Goal: Task Accomplishment & Management: Manage account settings

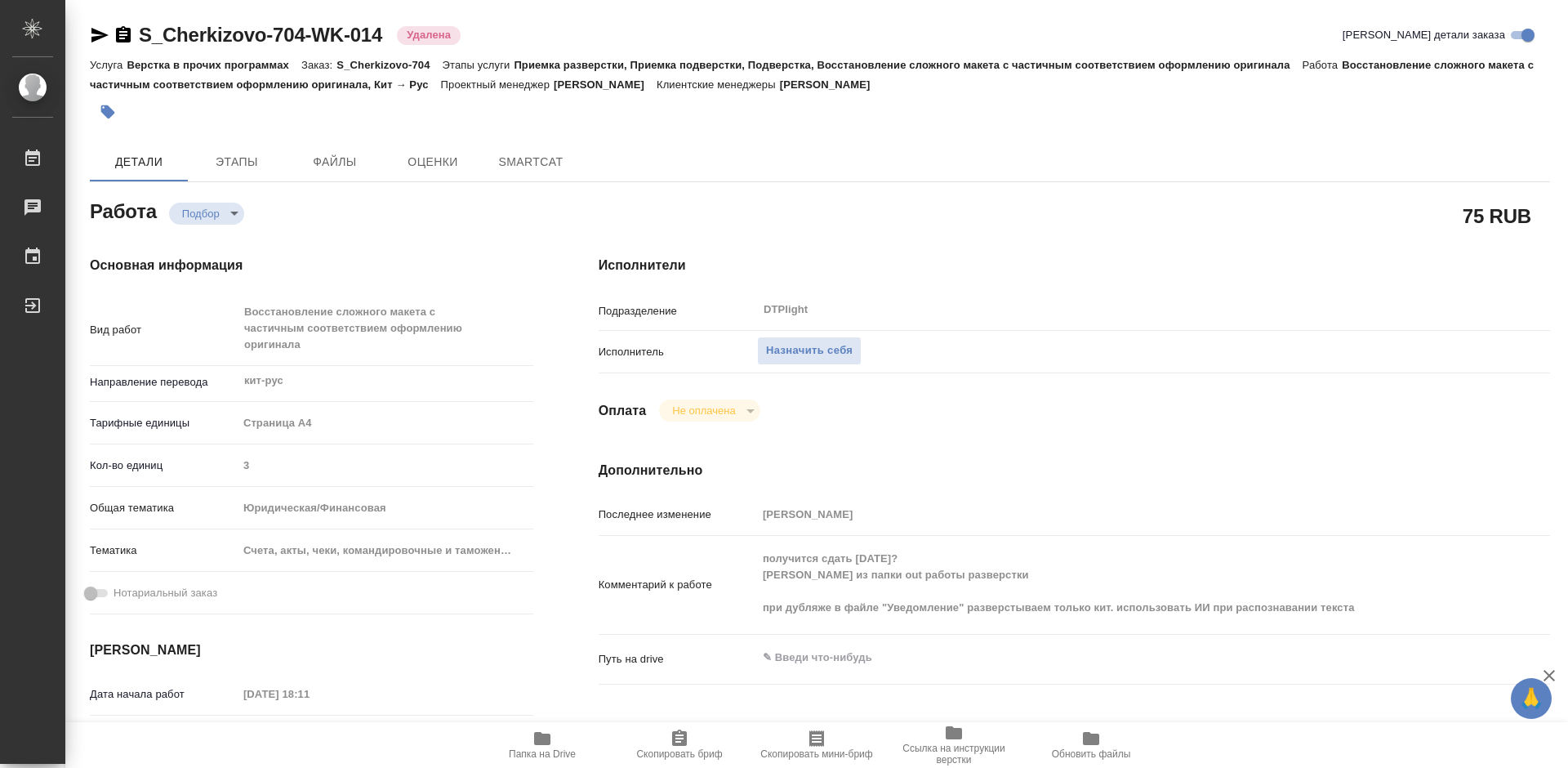
type textarea "x"
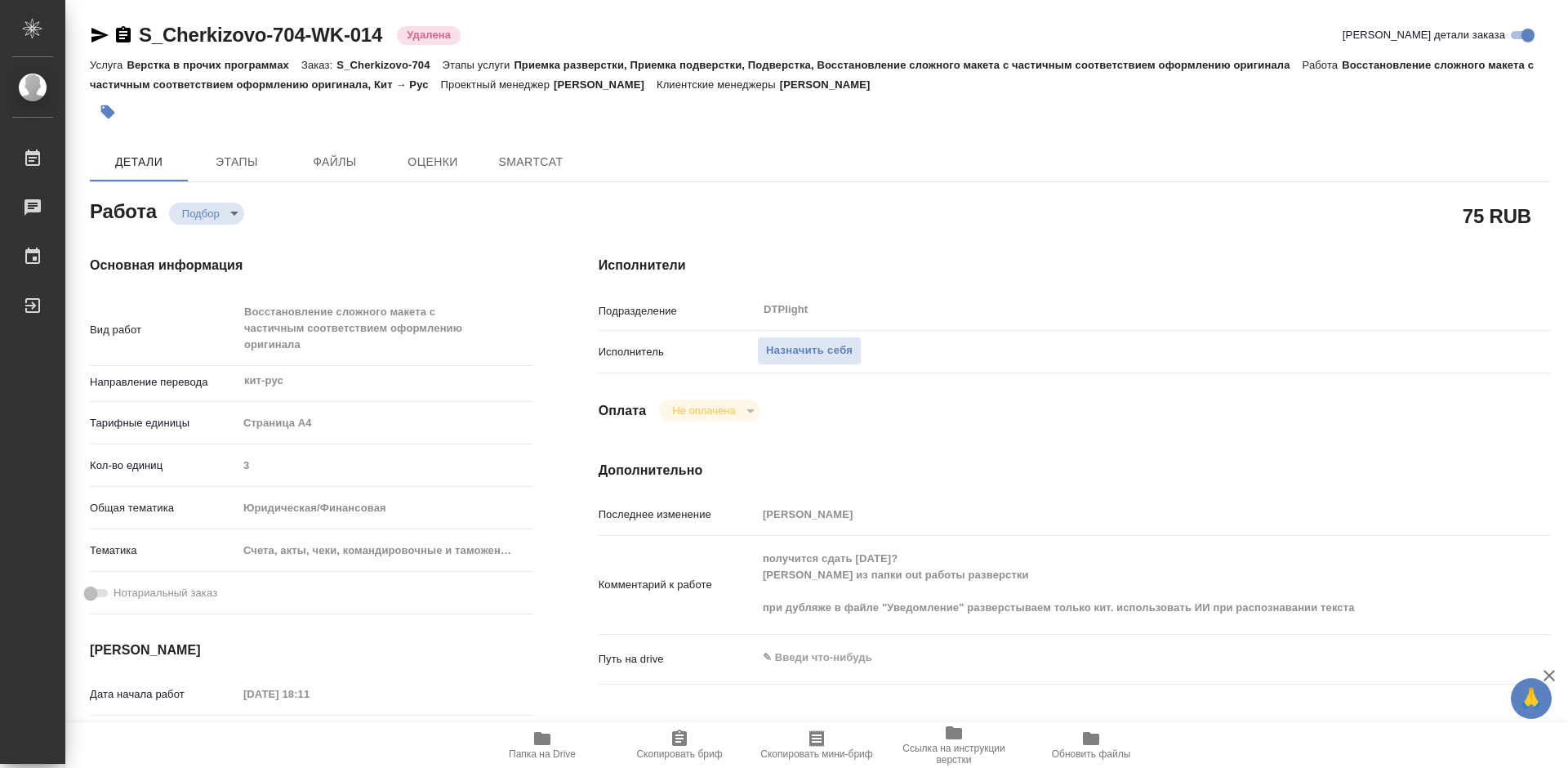
type textarea "x"
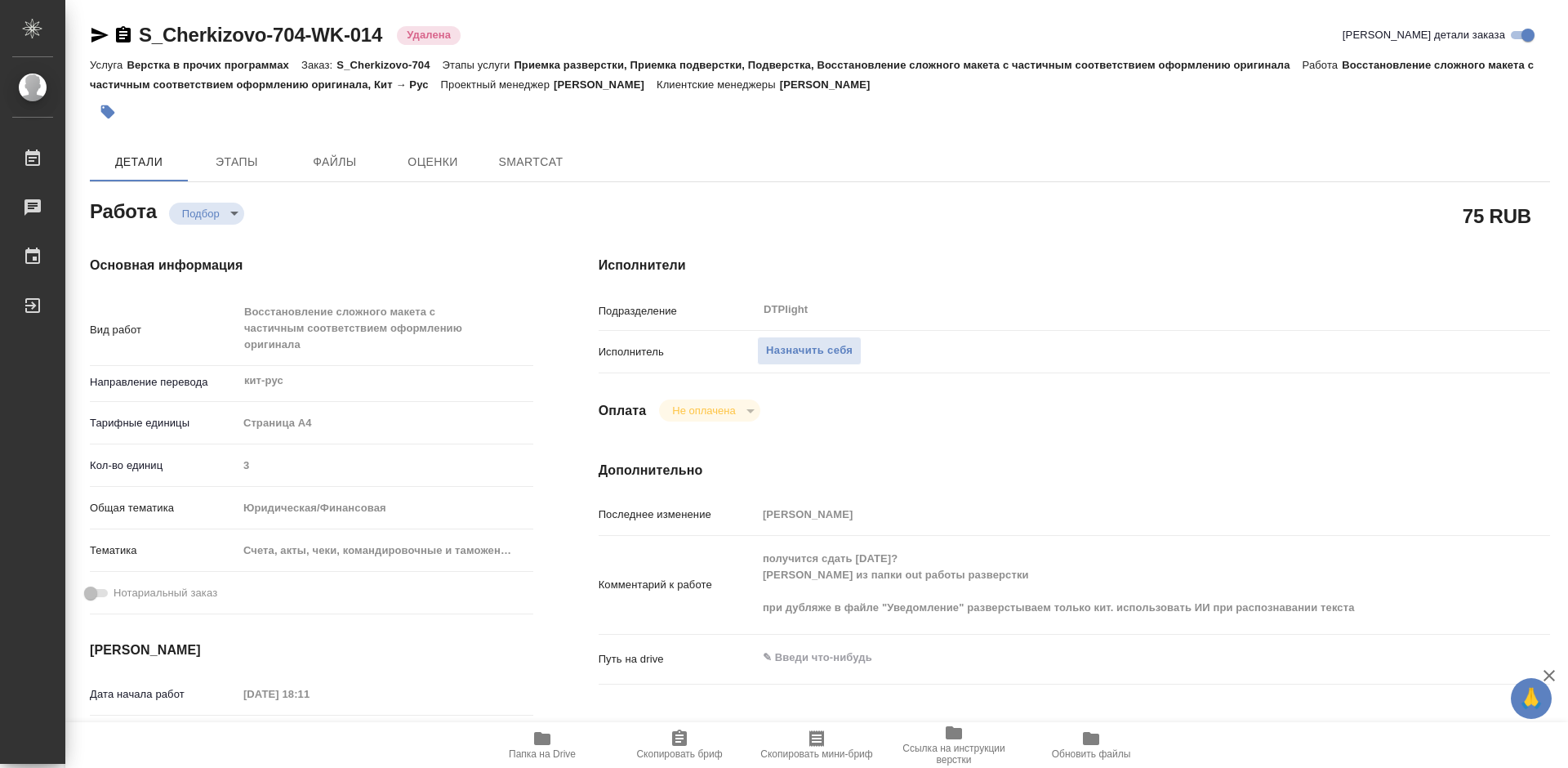
type textarea "x"
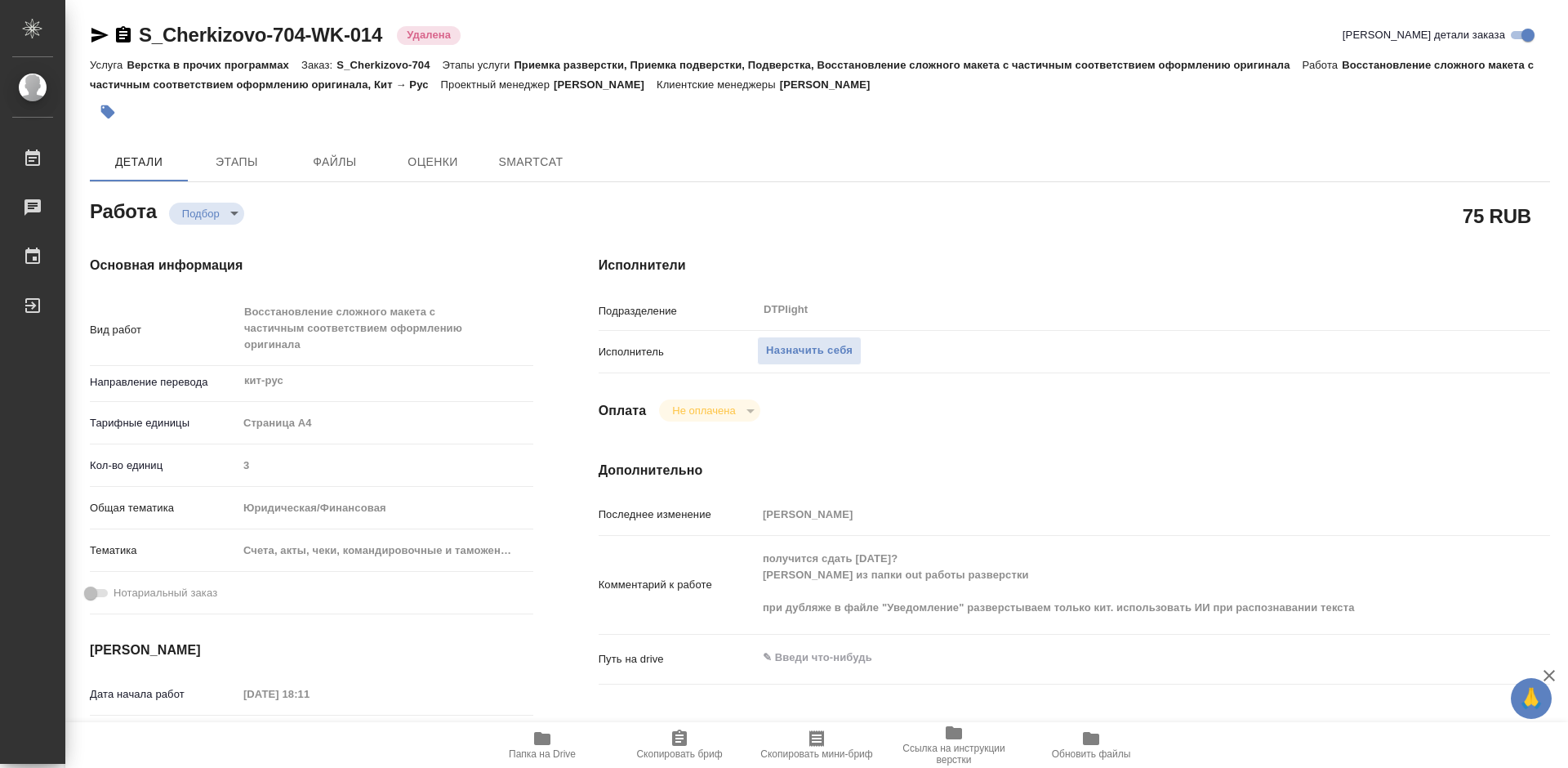
type textarea "x"
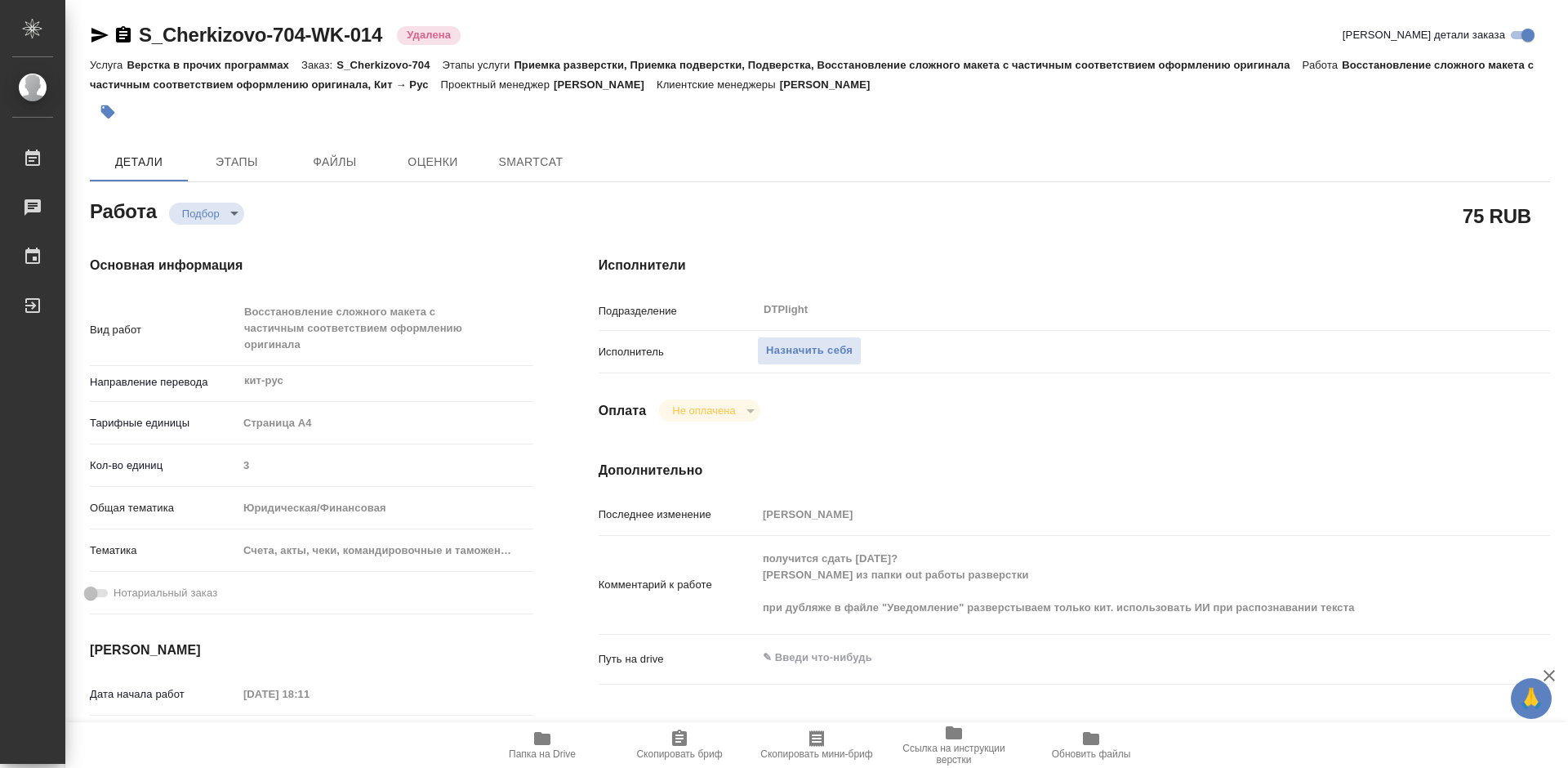
type textarea "x"
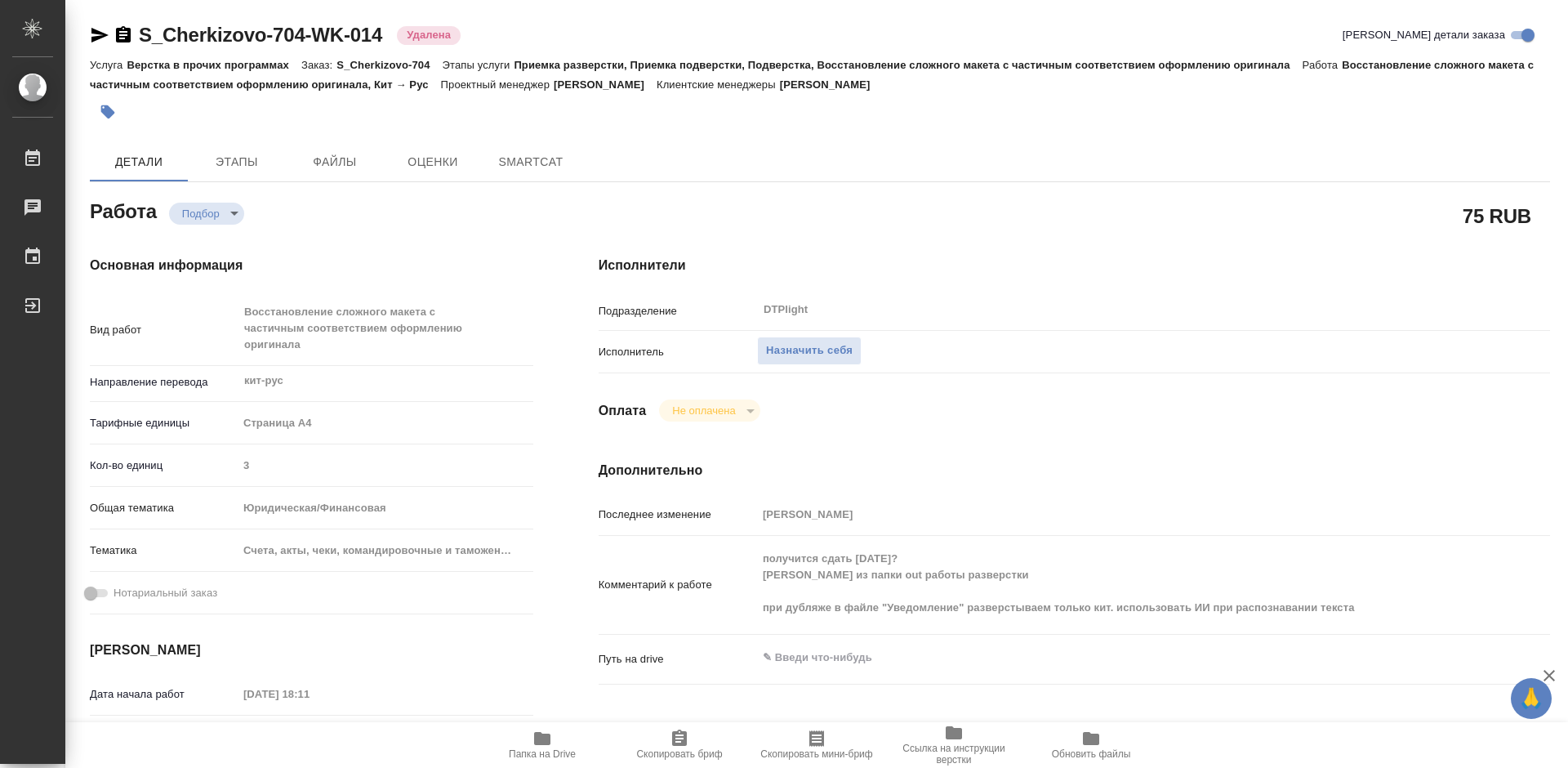
type textarea "x"
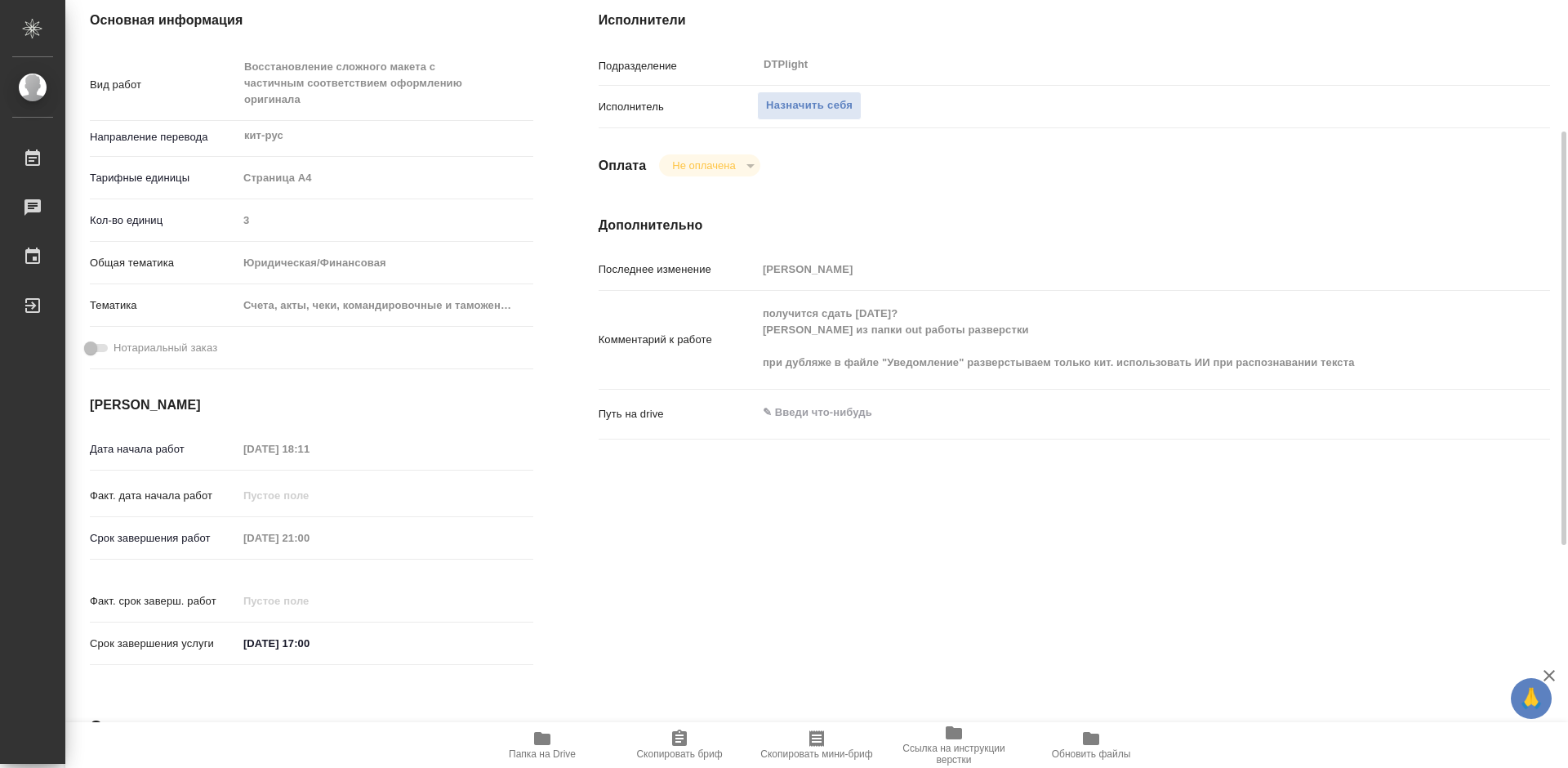
scroll to position [327, 0]
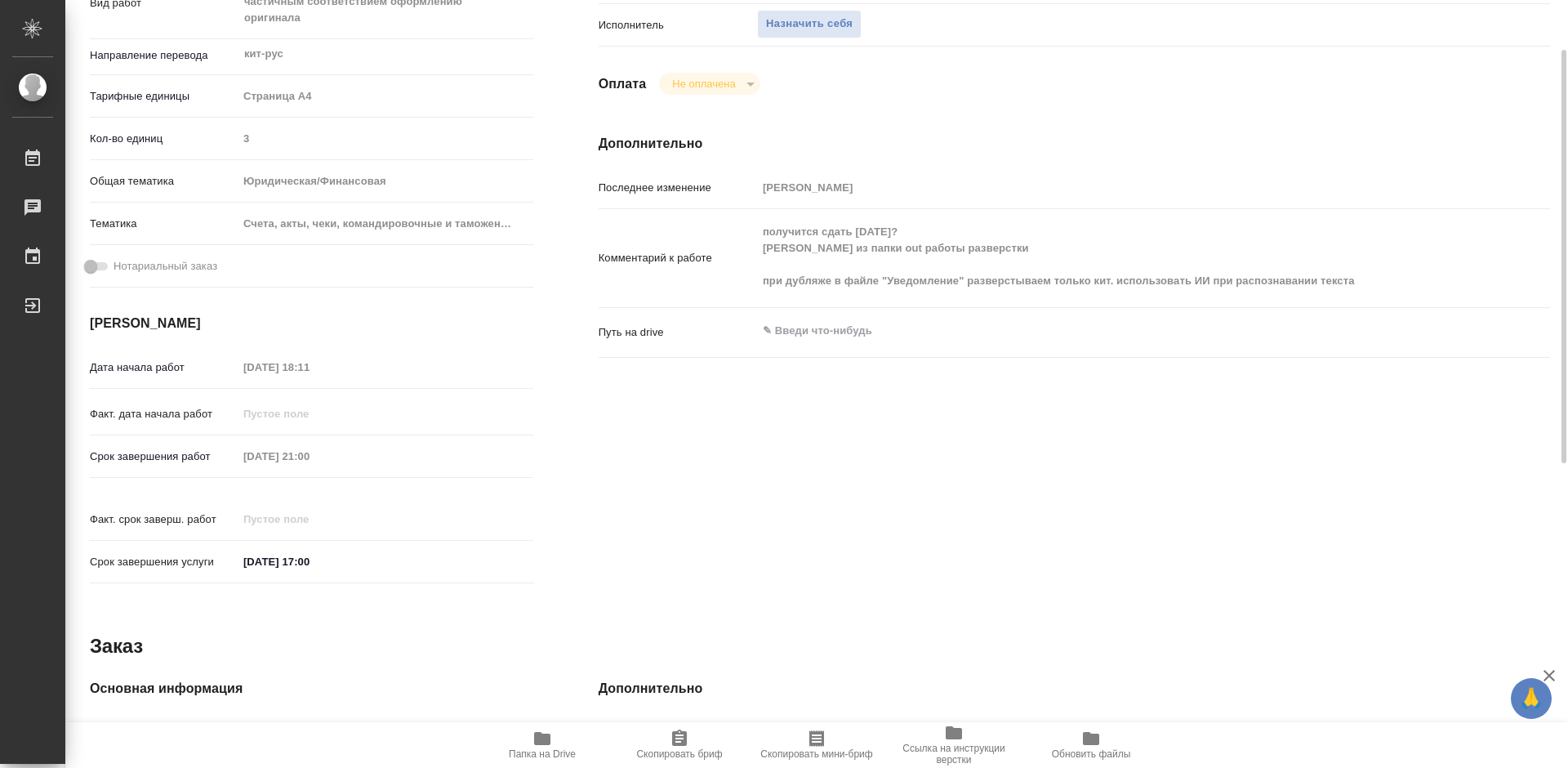
type textarea "x"
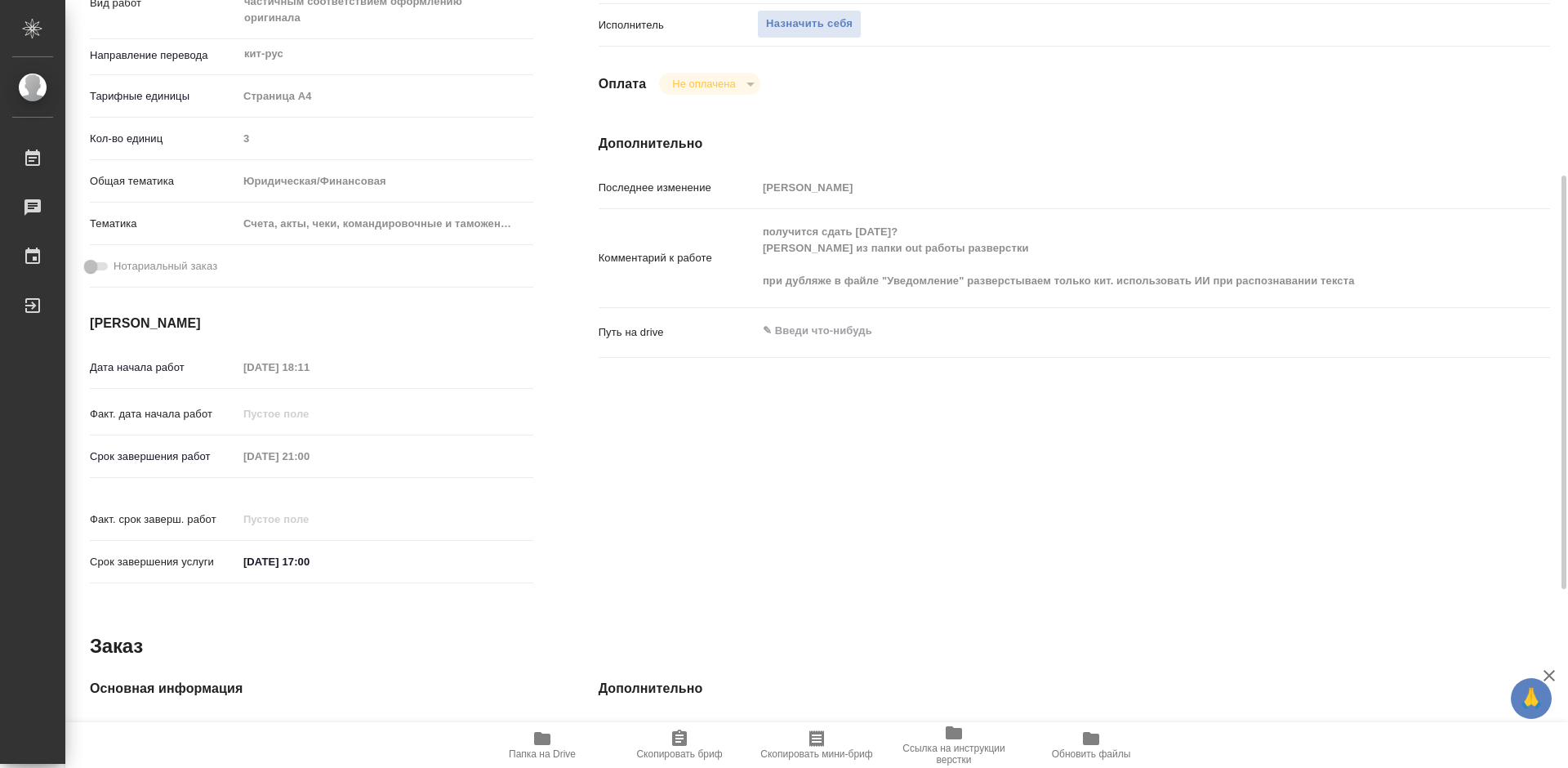
type textarea "x"
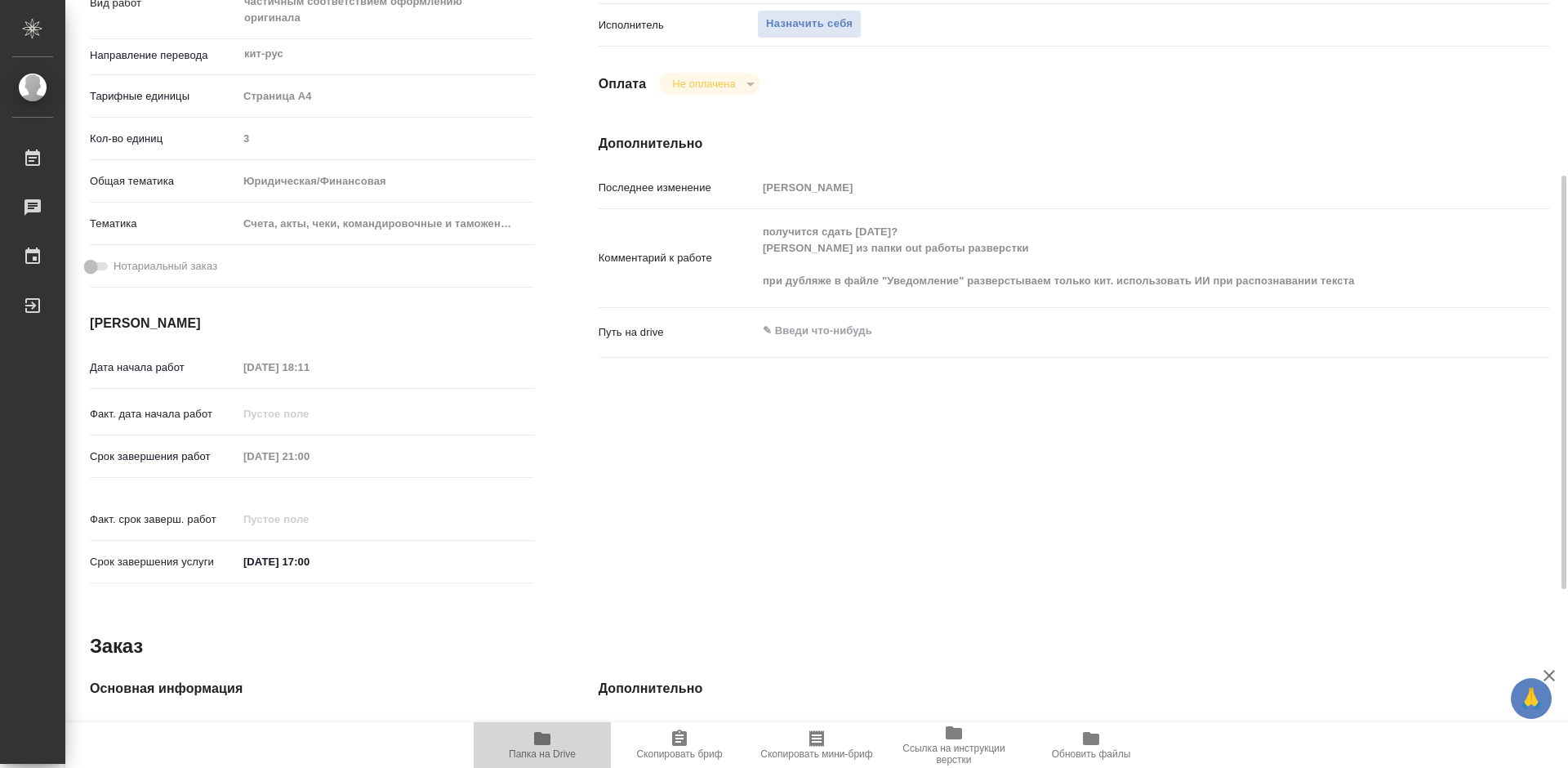
click at [536, 741] on icon "button" at bounding box center [542, 738] width 16 height 13
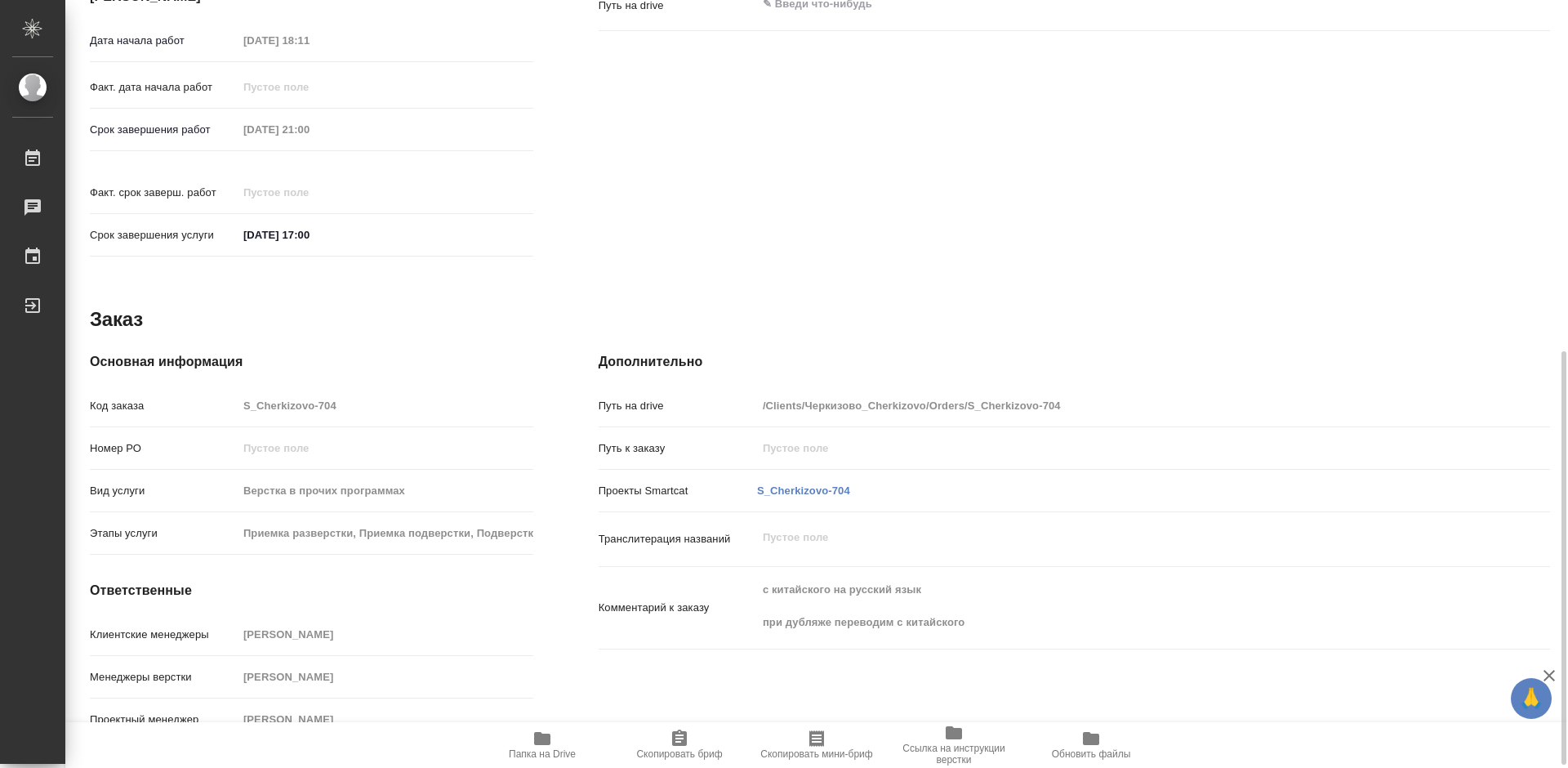
scroll to position [246, 0]
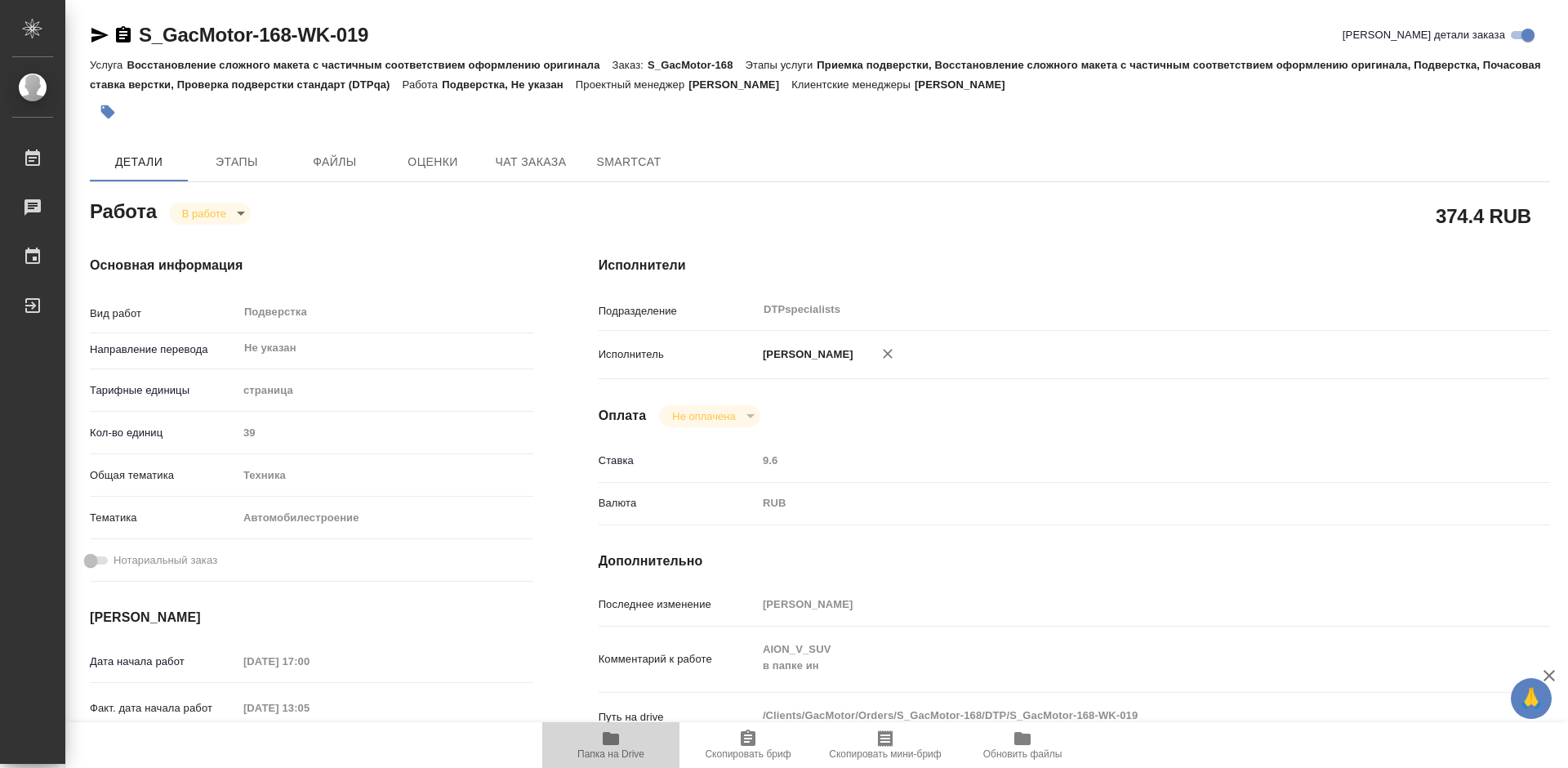
click at [596, 748] on span "Папка на Drive" at bounding box center [611, 744] width 118 height 31
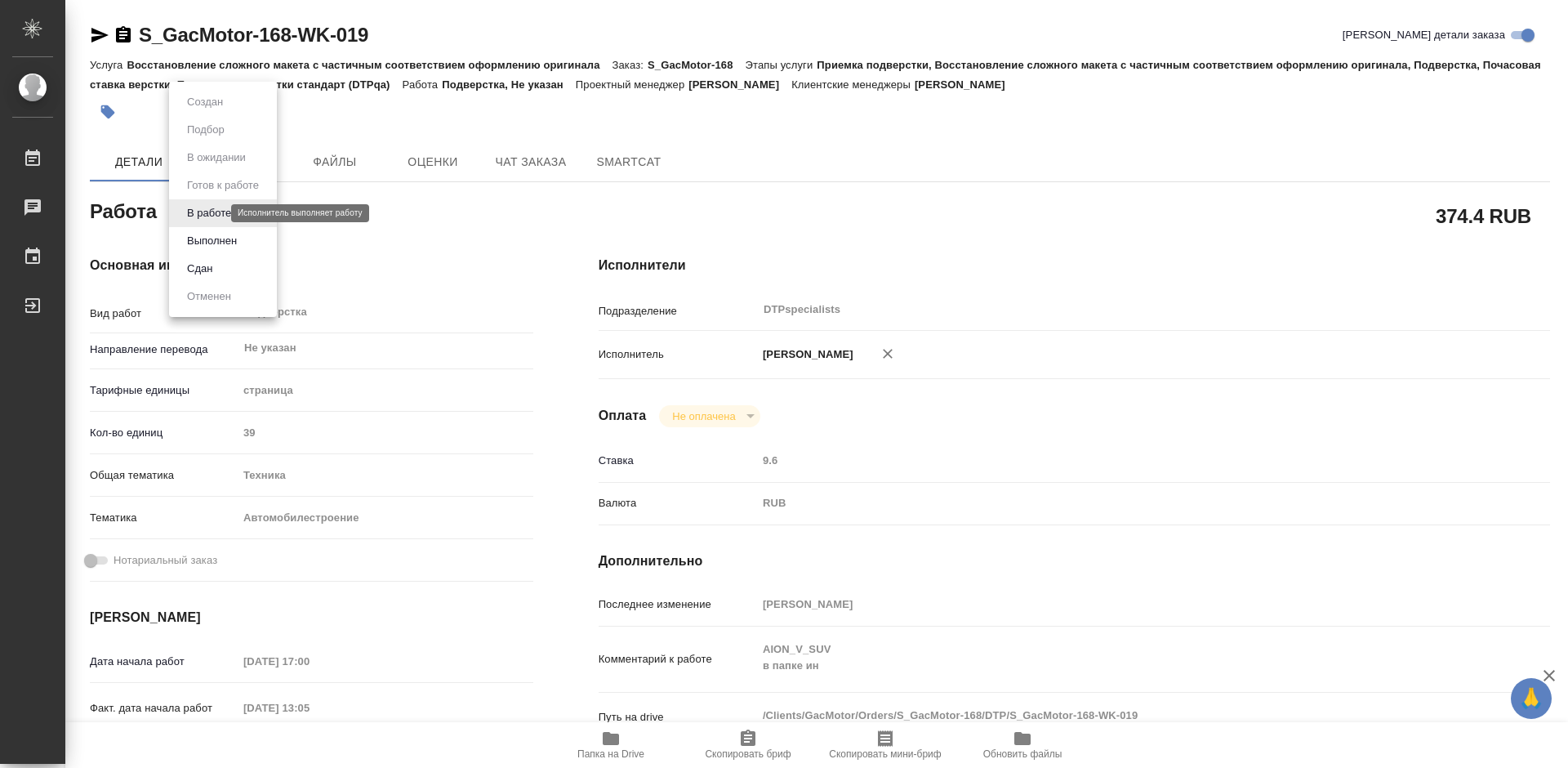
click at [216, 217] on body "🙏 .cls-1 fill:#fff; AWATERA Работы 0 Чаты График Выйти S_GacMotor-168-WK-019 Кр…" at bounding box center [784, 384] width 1568 height 768
click at [217, 237] on button "Выполнен" at bounding box center [213, 241] width 60 height 18
type textarea "x"
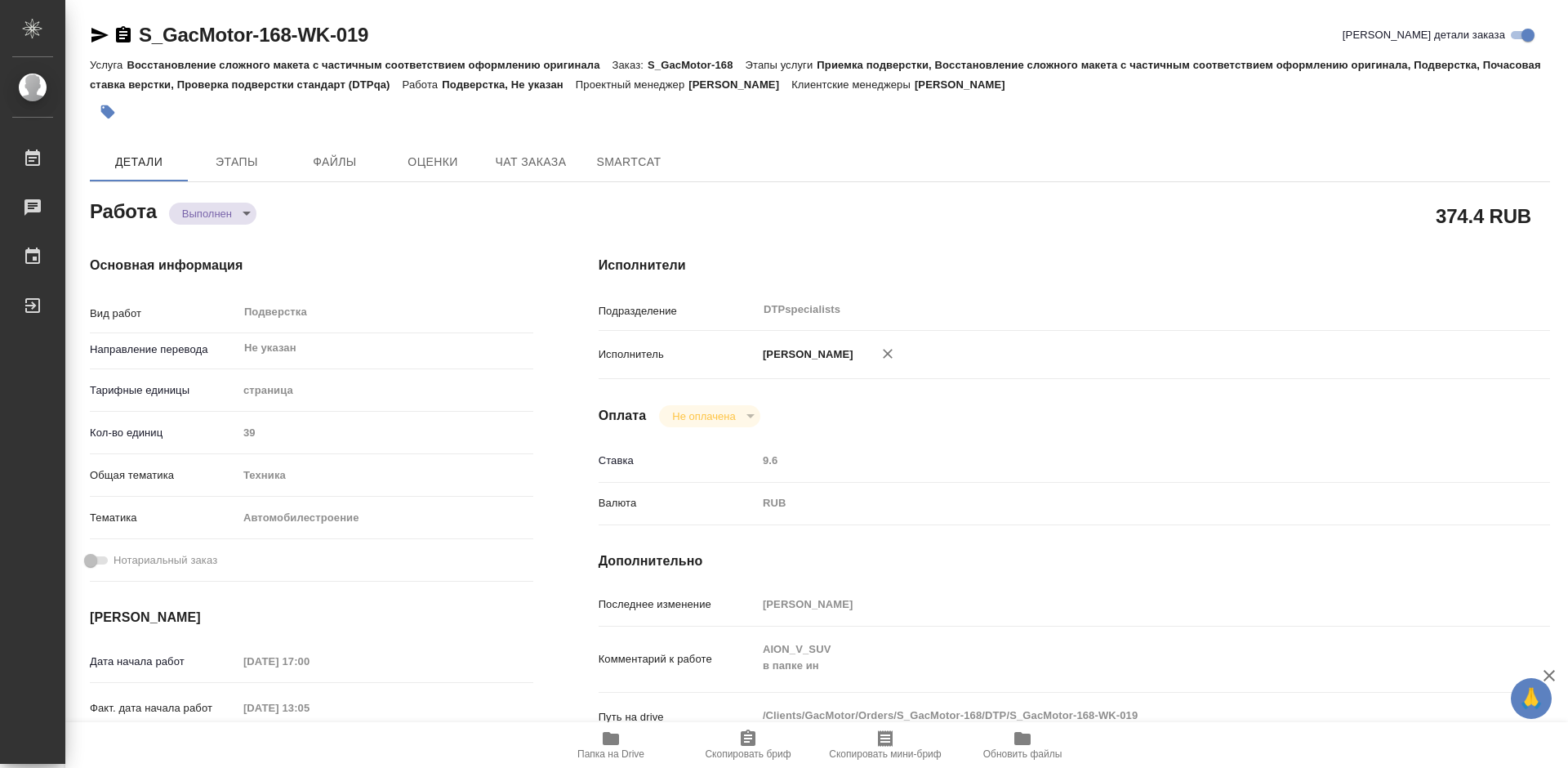
type textarea "x"
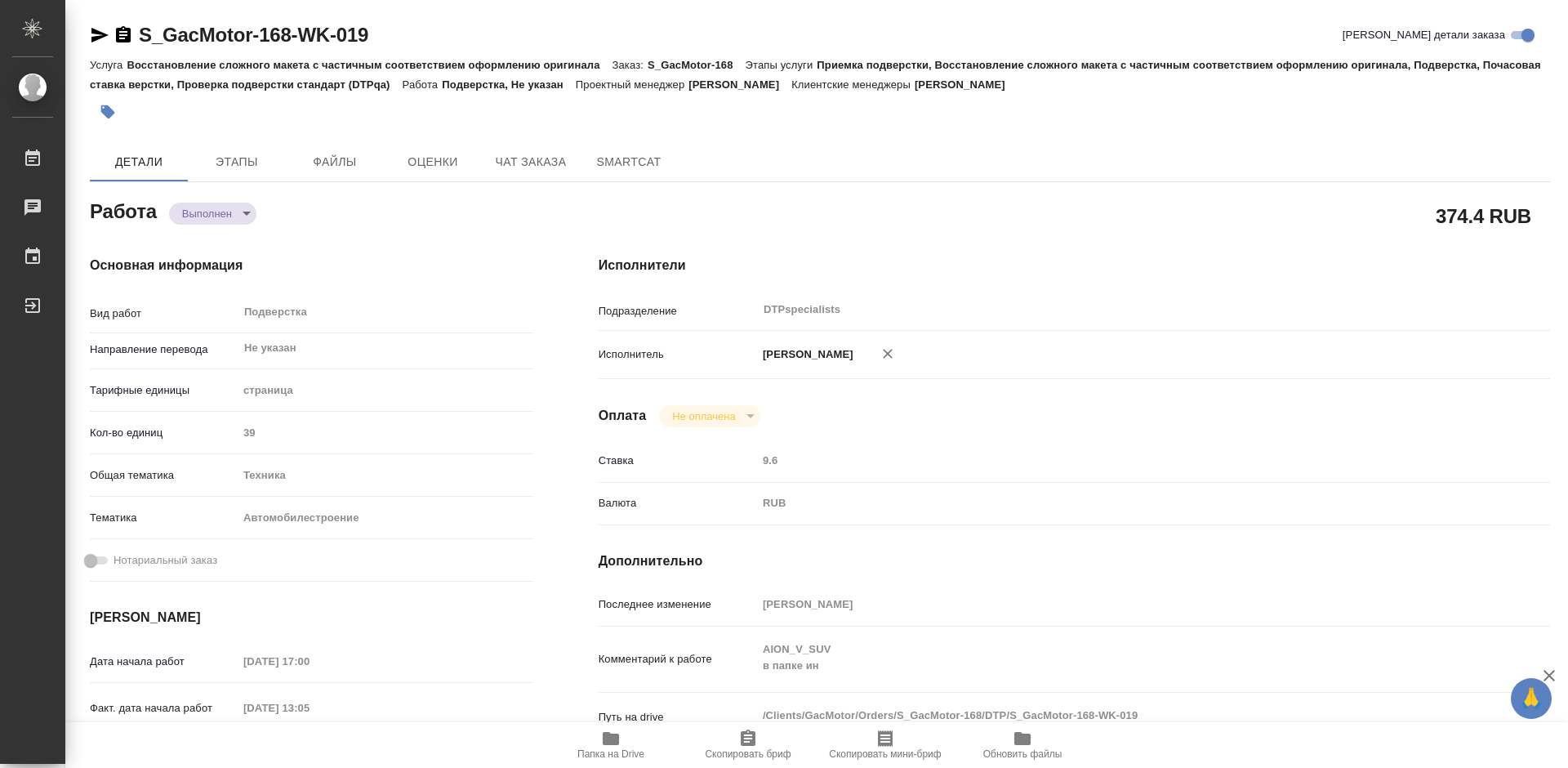
type textarea "x"
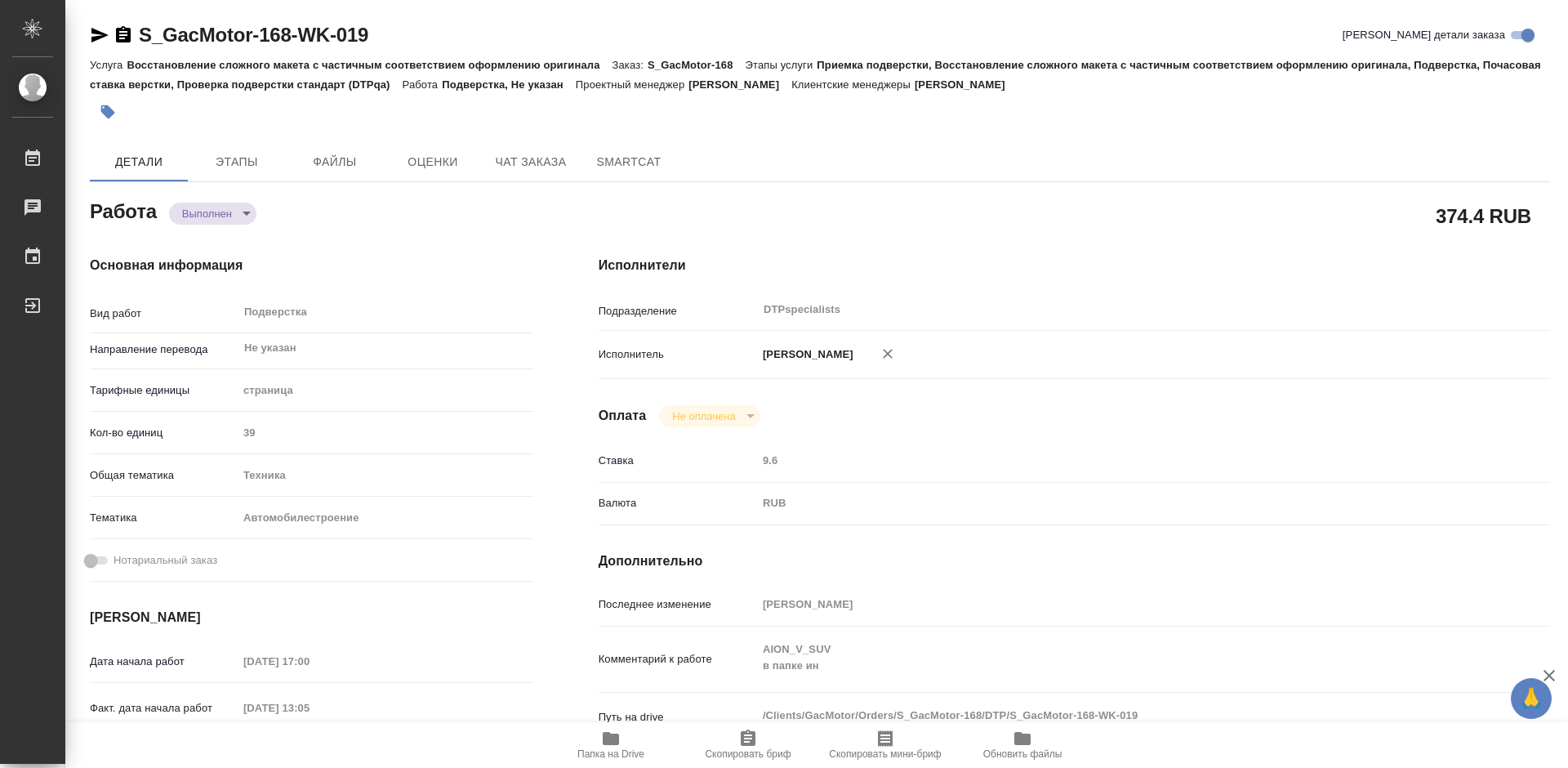
type textarea "x"
